Goal: Information Seeking & Learning: Learn about a topic

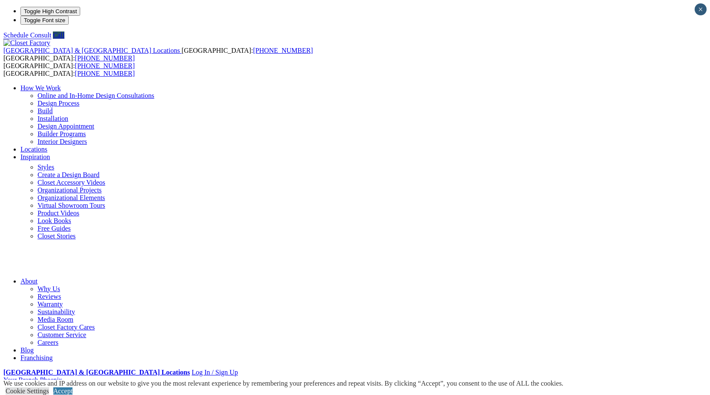
click at [50, 153] on link "Inspiration" at bounding box center [34, 156] width 29 height 7
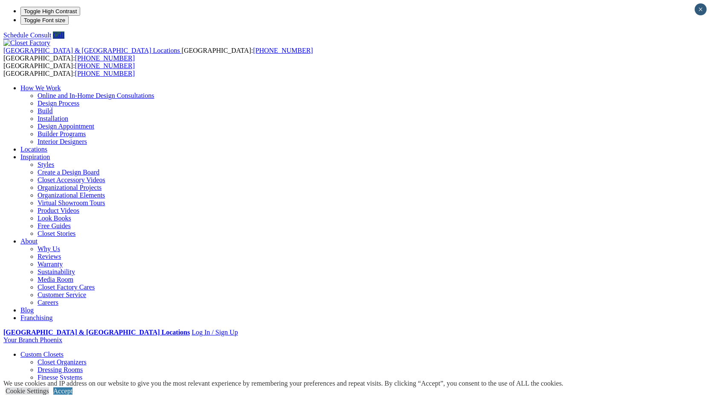
click at [71, 215] on link "Look Books" at bounding box center [55, 218] width 34 height 7
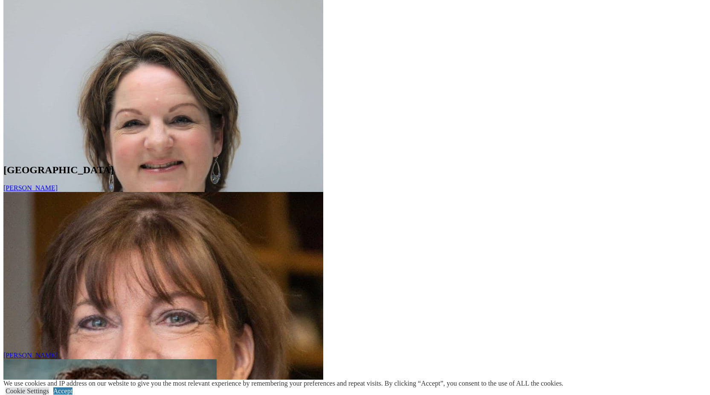
scroll to position [4142, 0]
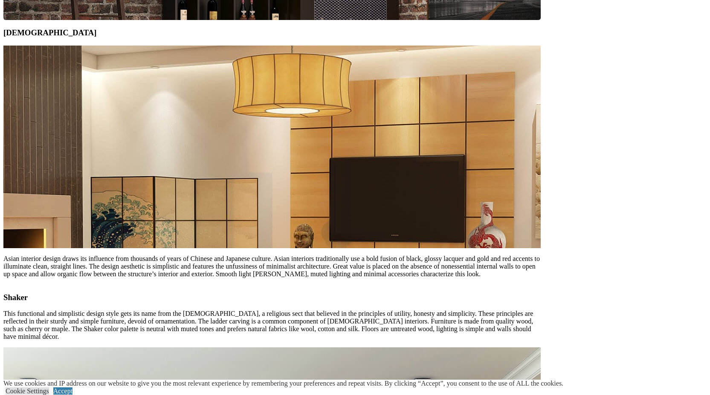
scroll to position [3298, 0]
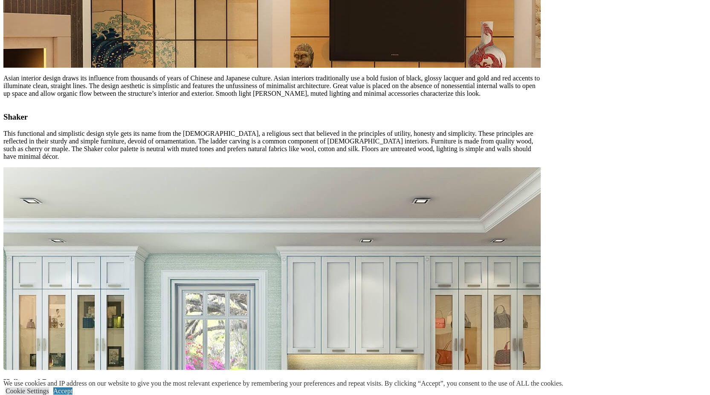
scroll to position [3262, 0]
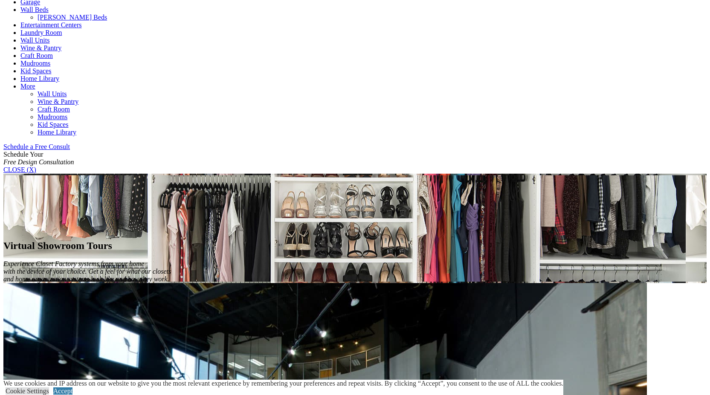
scroll to position [432, 0]
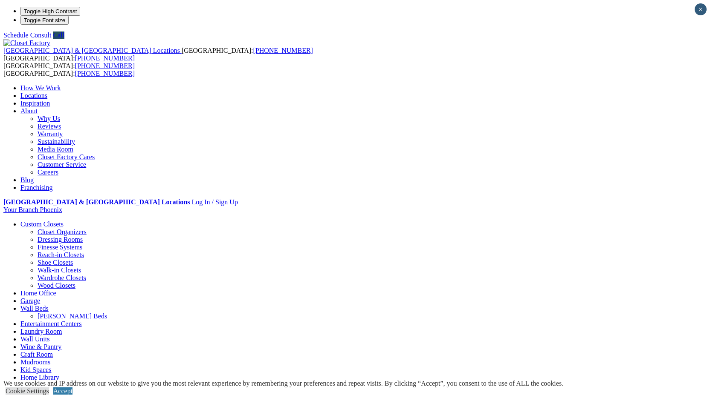
click at [62, 328] on link "Laundry Room" at bounding box center [40, 331] width 41 height 7
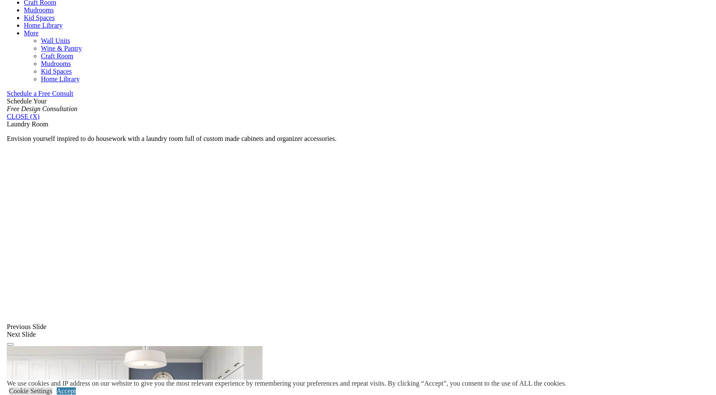
scroll to position [484, 0]
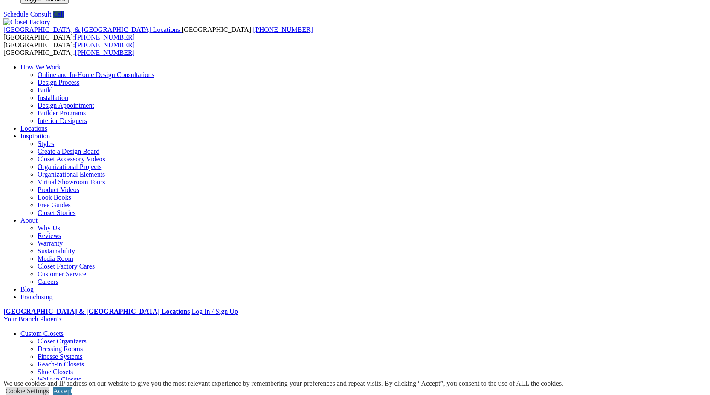
scroll to position [0, 0]
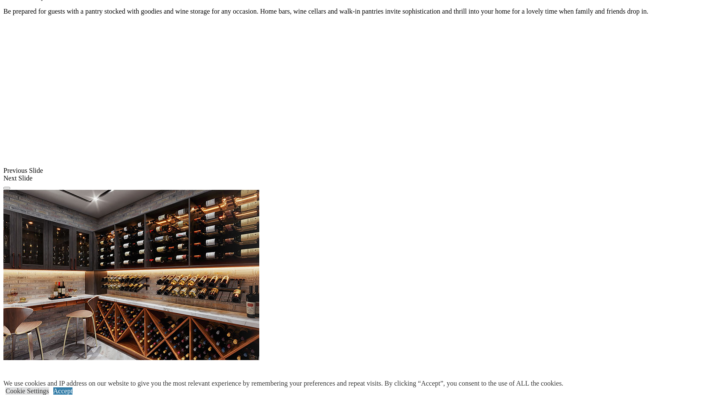
scroll to position [615, 0]
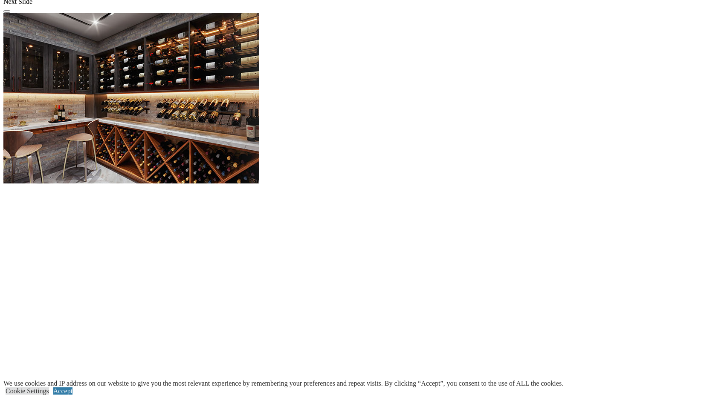
scroll to position [788, 0]
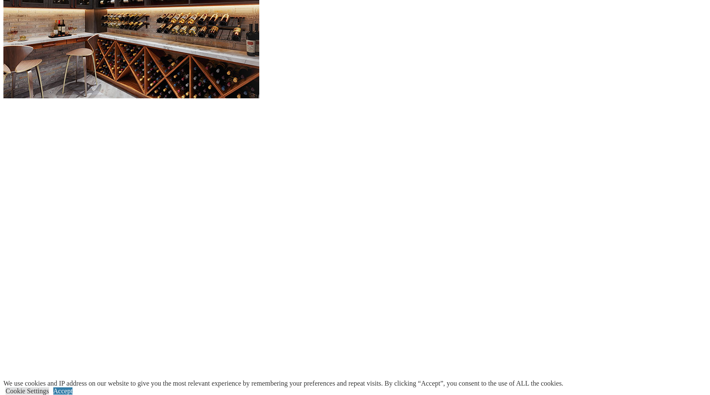
scroll to position [873, 0]
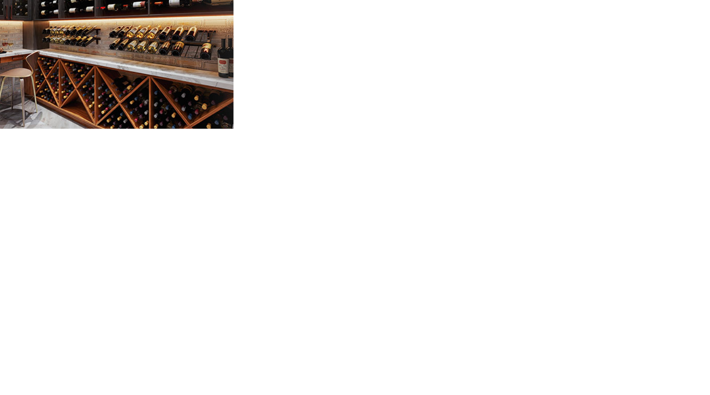
scroll to position [862, 0]
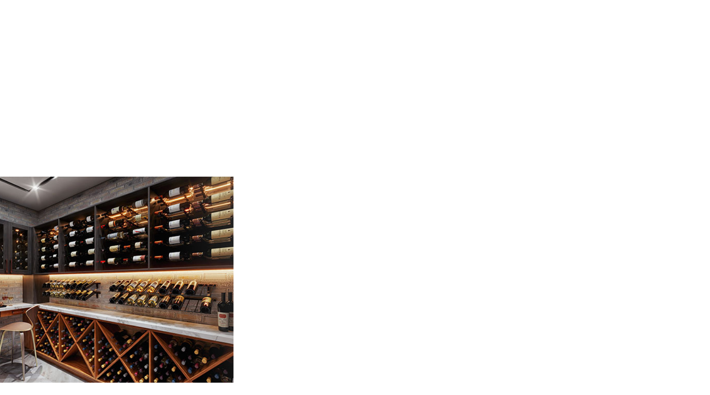
scroll to position [654, 0]
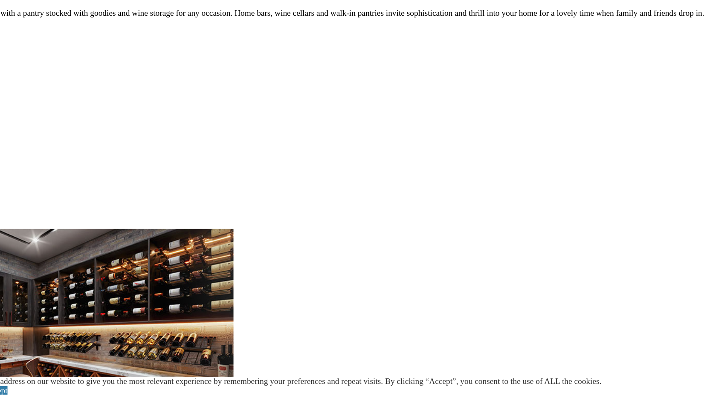
scroll to position [543, 0]
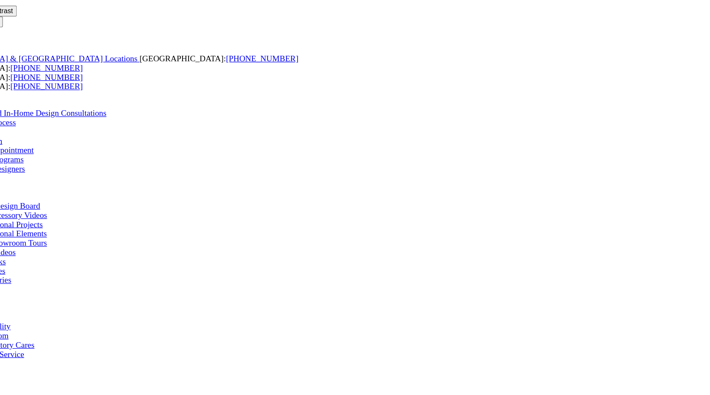
scroll to position [0, 0]
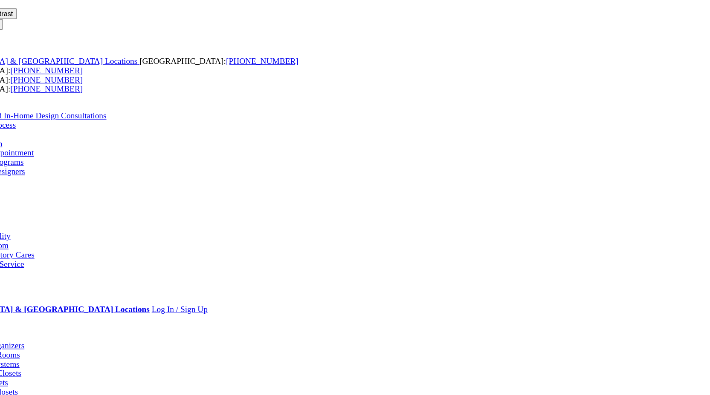
click at [62, 382] on link "Laundry Room" at bounding box center [40, 385] width 41 height 7
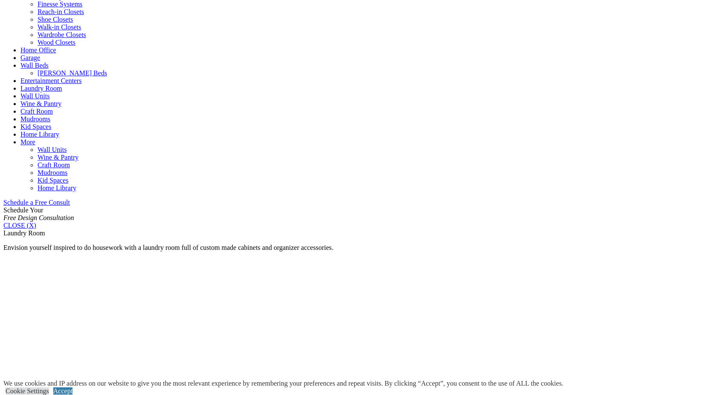
scroll to position [374, 0]
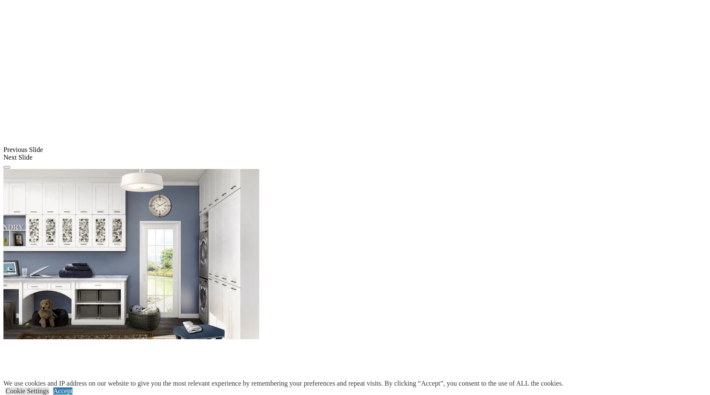
scroll to position [654, 0]
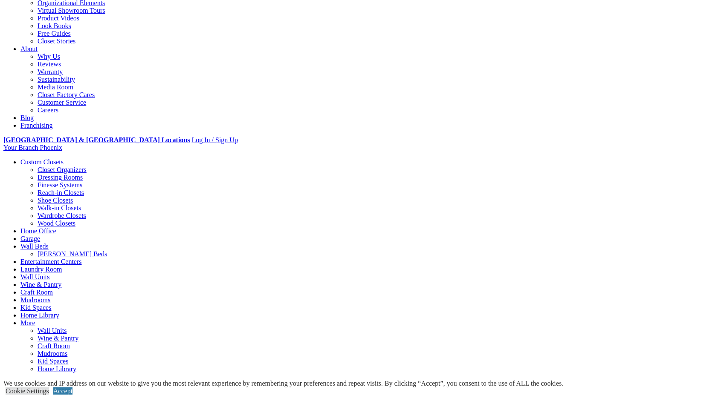
scroll to position [202, 0]
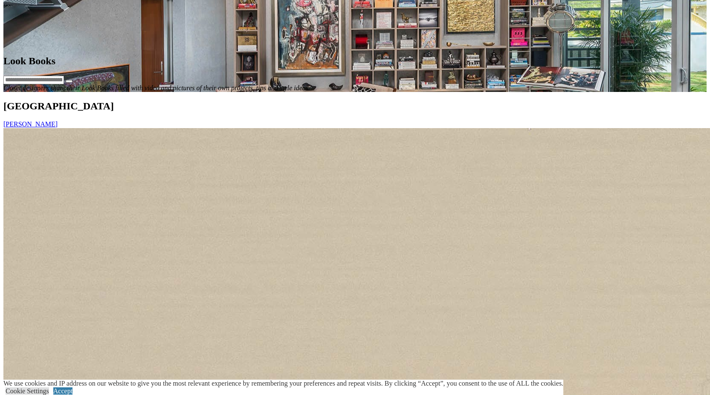
scroll to position [616, 0]
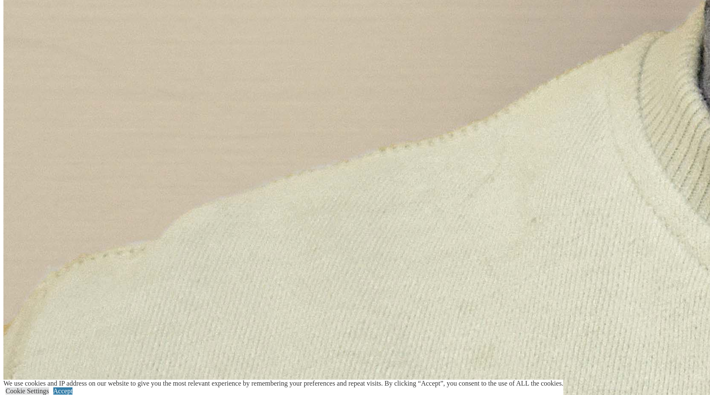
scroll to position [1951, 0]
